Goal: Task Accomplishment & Management: Complete application form

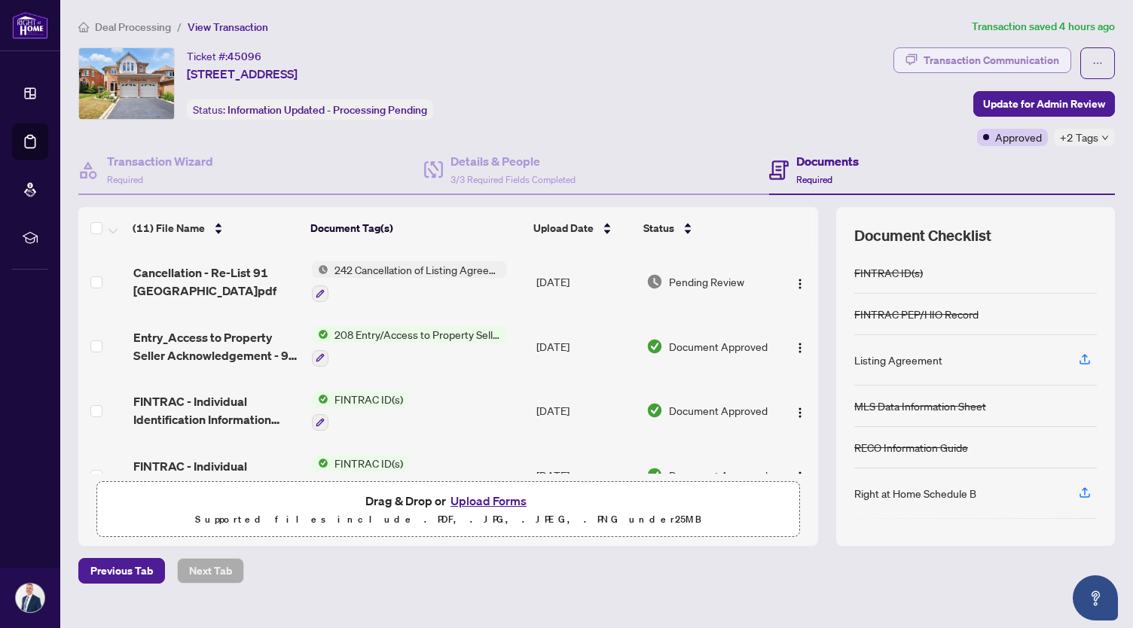
click at [985, 57] on div "Transaction Communication" at bounding box center [992, 60] width 136 height 24
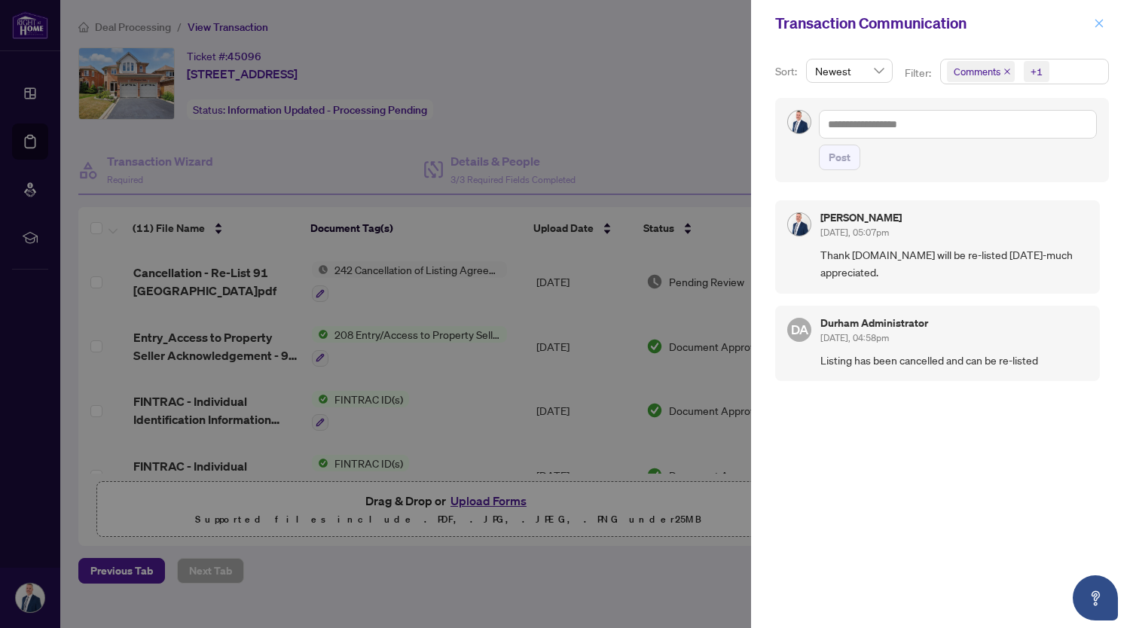
click at [1103, 23] on icon "close" at bounding box center [1099, 23] width 11 height 11
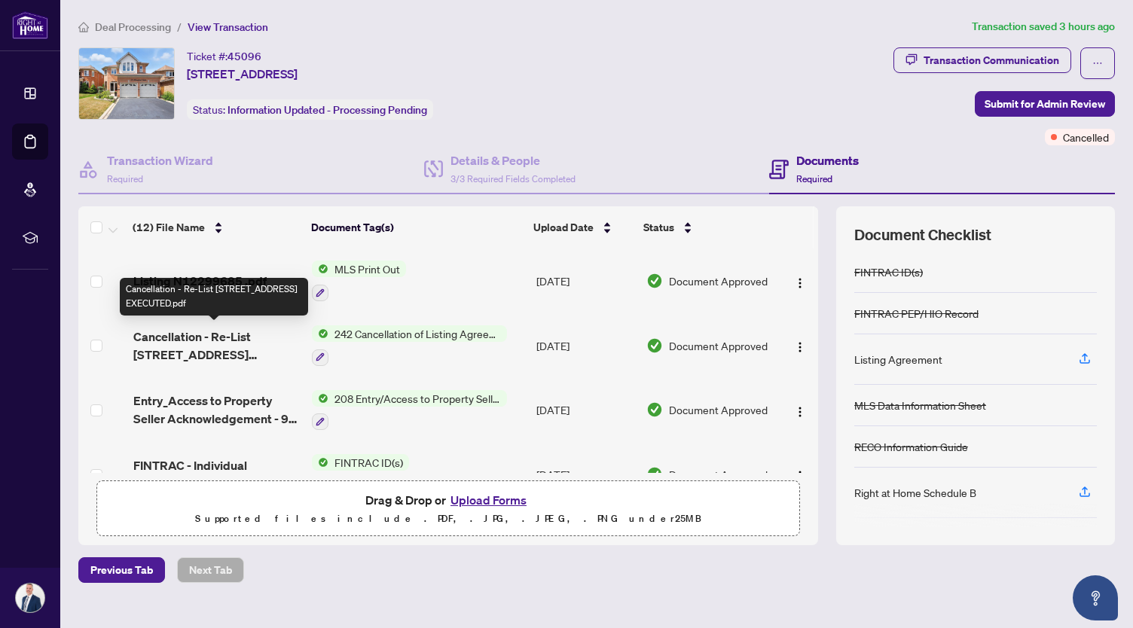
click at [186, 332] on span "Cancellation - Re-List 91 Havelock Gate EXECUTED.pdf" at bounding box center [216, 346] width 167 height 36
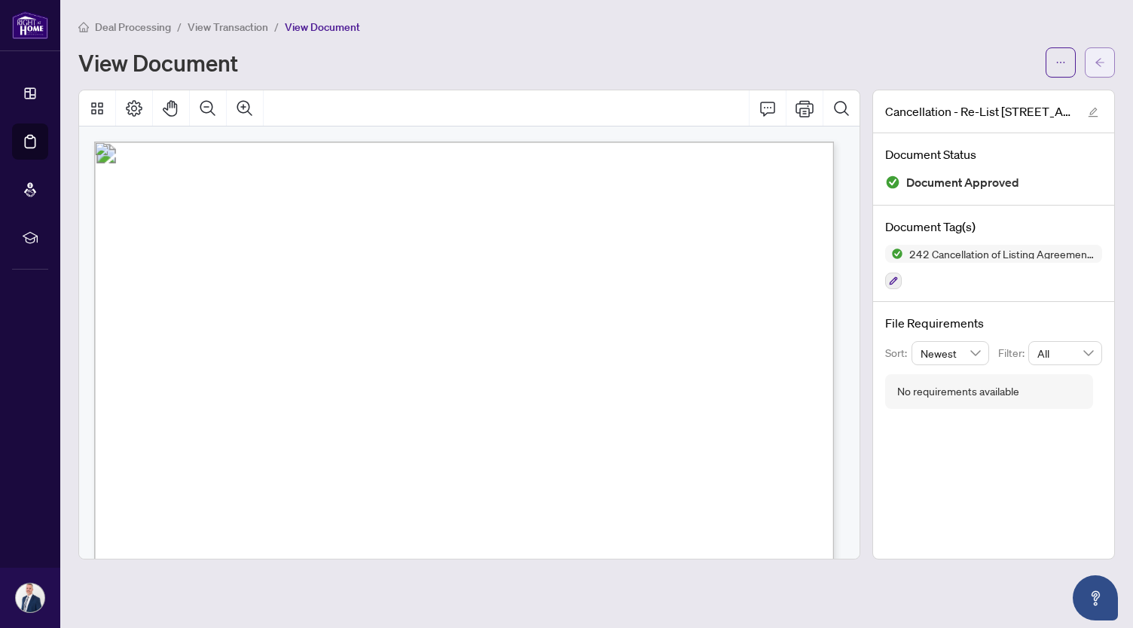
click at [1102, 63] on icon "arrow-left" at bounding box center [1100, 62] width 11 height 11
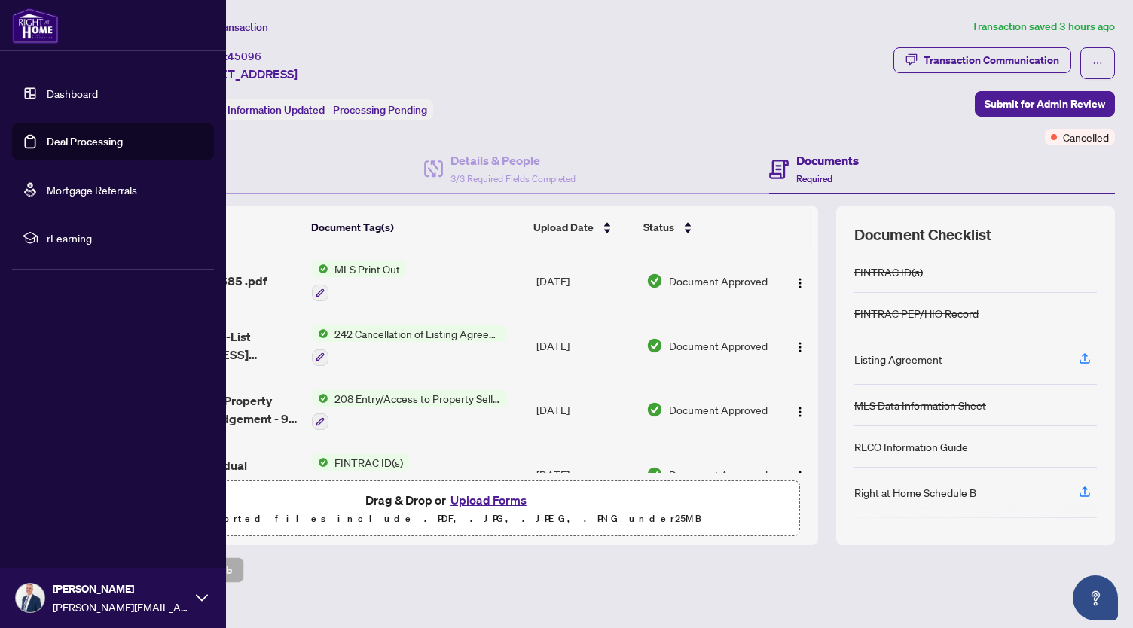
click at [79, 140] on link "Deal Processing" at bounding box center [85, 142] width 76 height 14
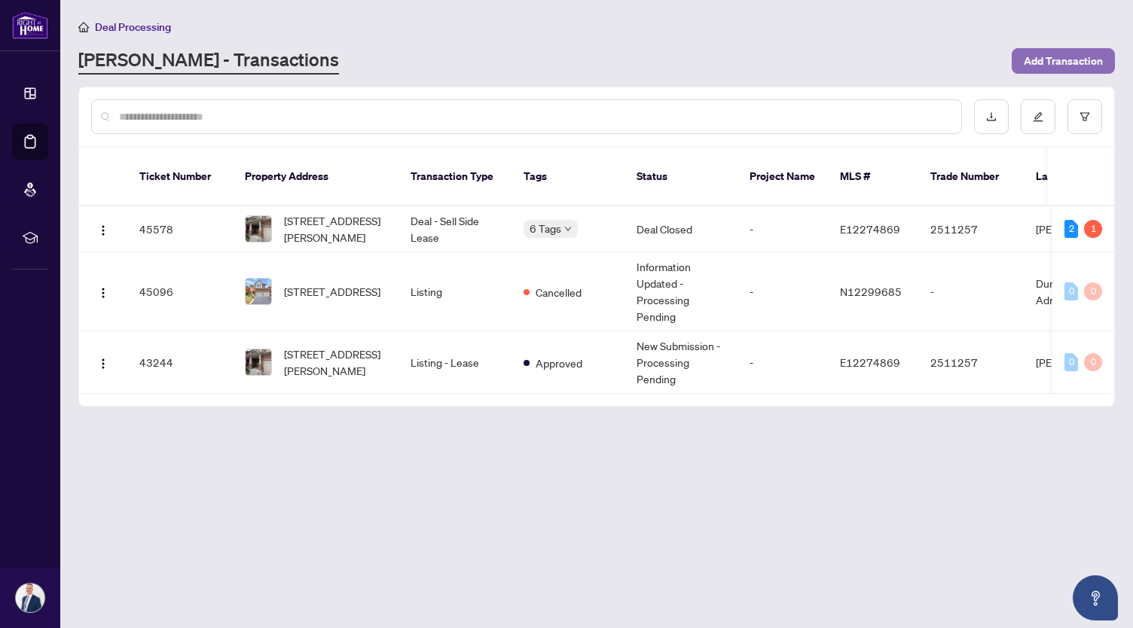
click at [1056, 55] on span "Add Transaction" at bounding box center [1063, 61] width 79 height 24
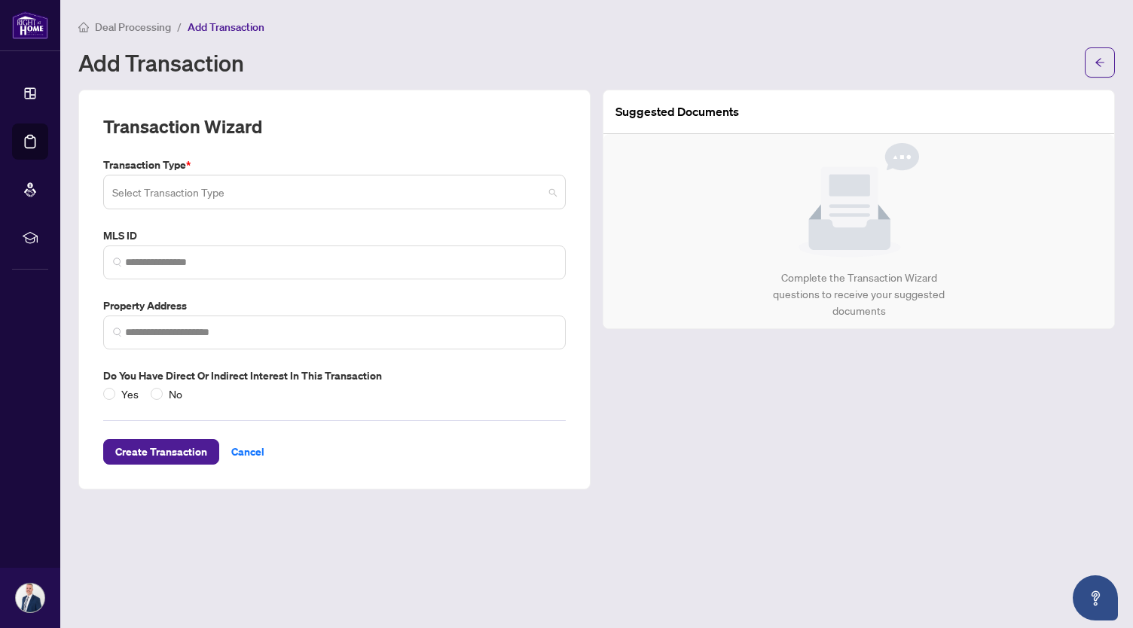
click at [261, 191] on input "search" at bounding box center [327, 194] width 431 height 33
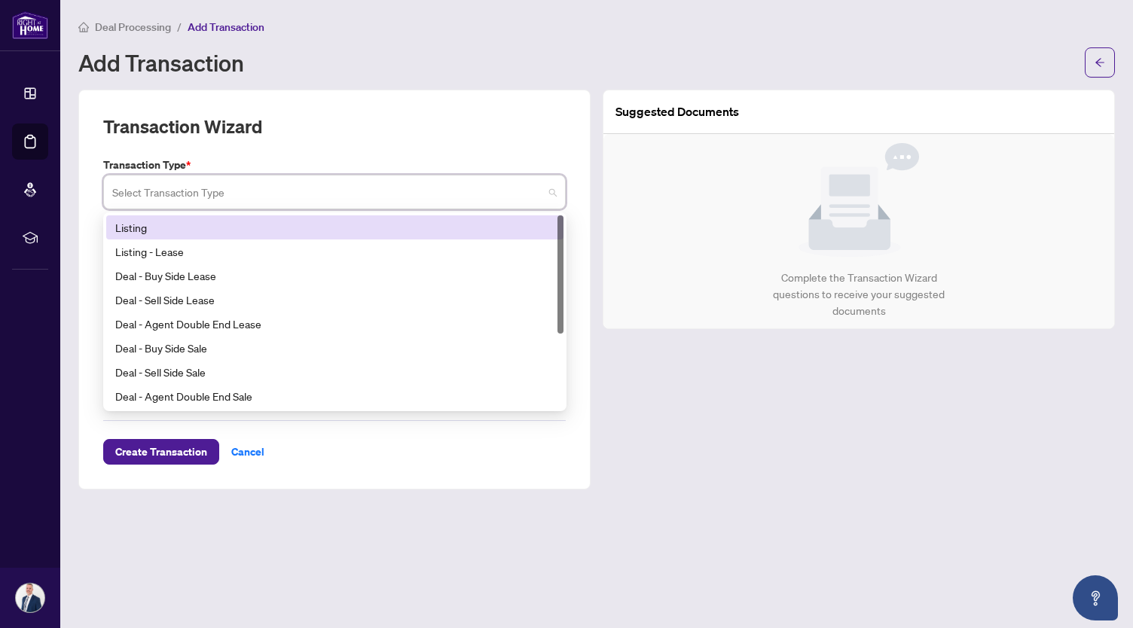
click at [295, 127] on div "Transaction Wizard" at bounding box center [334, 136] width 463 height 42
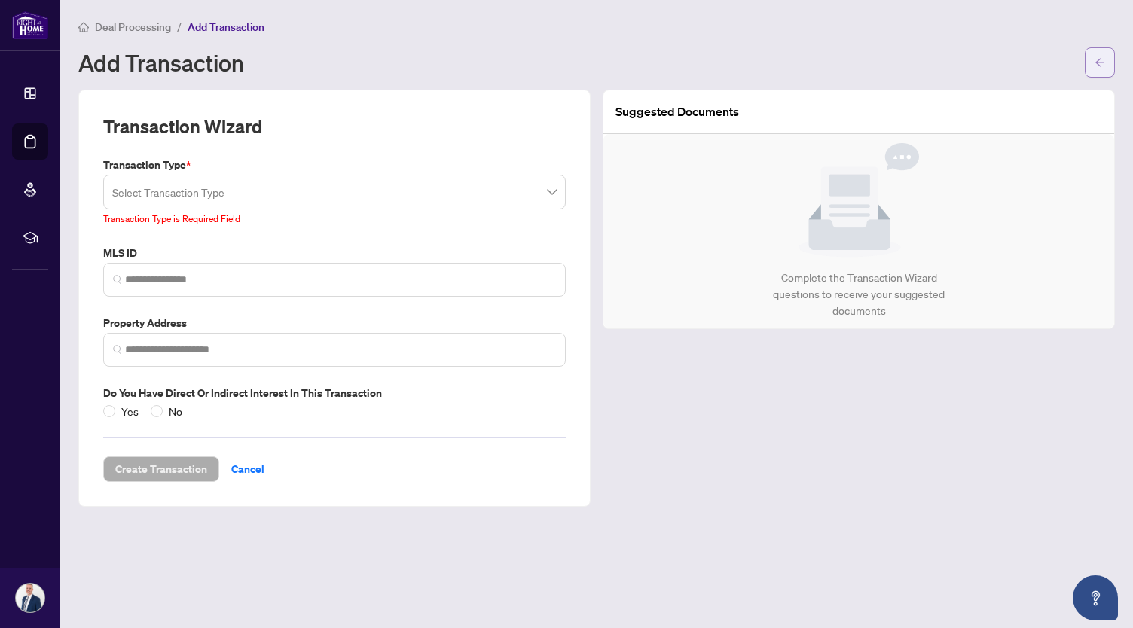
click at [1100, 57] on icon "arrow-left" at bounding box center [1100, 62] width 11 height 11
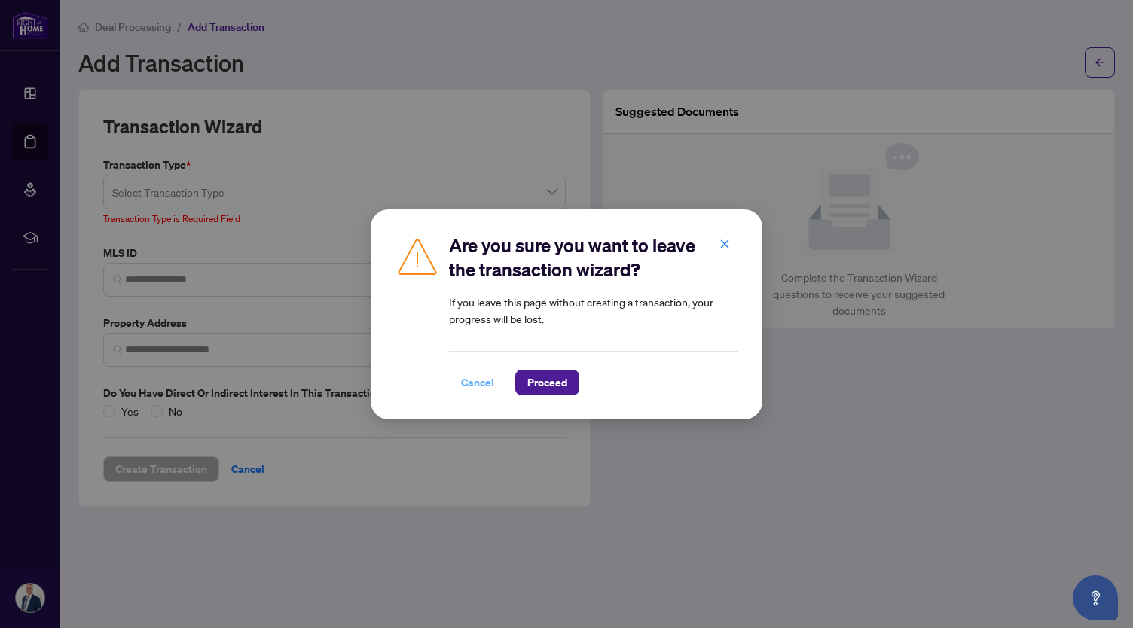
click at [480, 377] on span "Cancel" at bounding box center [477, 383] width 33 height 24
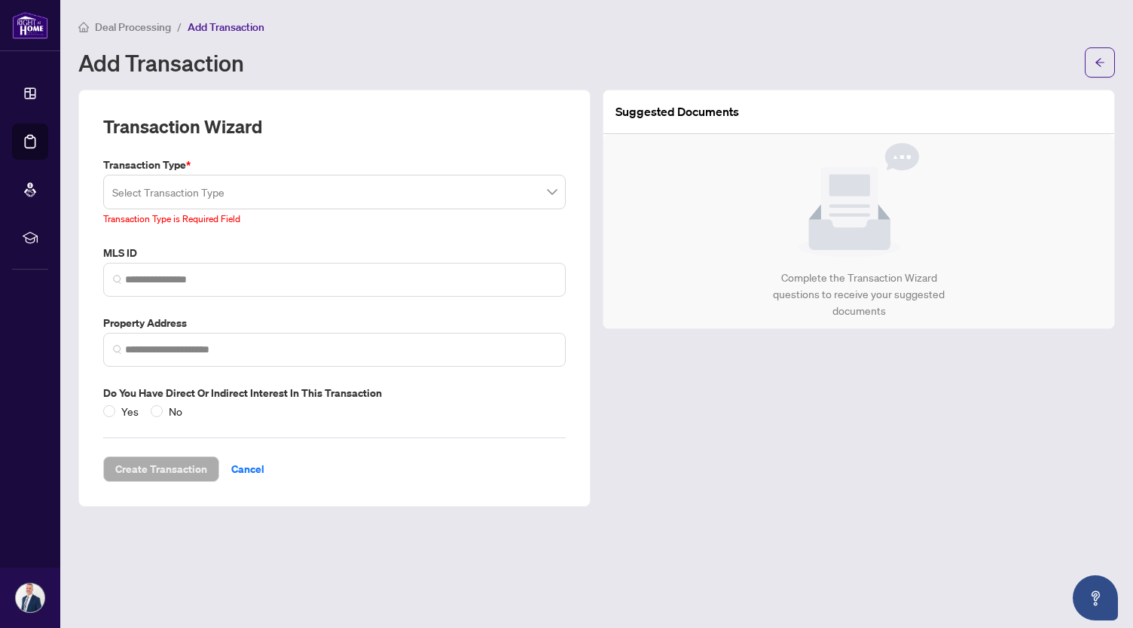
click at [1115, 58] on main "Deal Processing / Add Transaction Add Transaction Transaction Wizard Transactio…" at bounding box center [596, 314] width 1073 height 628
click at [1091, 61] on button "button" at bounding box center [1100, 62] width 30 height 30
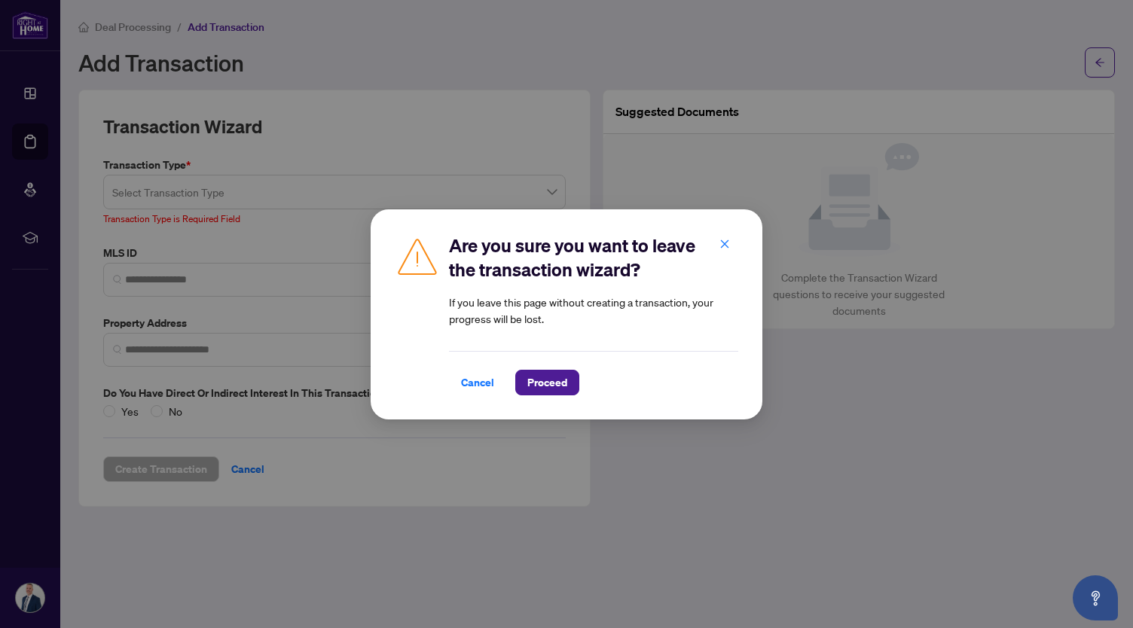
drag, startPoint x: 529, startPoint y: 387, endPoint x: 551, endPoint y: 387, distance: 21.8
click at [530, 387] on span "Proceed" at bounding box center [547, 383] width 40 height 24
